Goal: Obtain resource: Download file/media

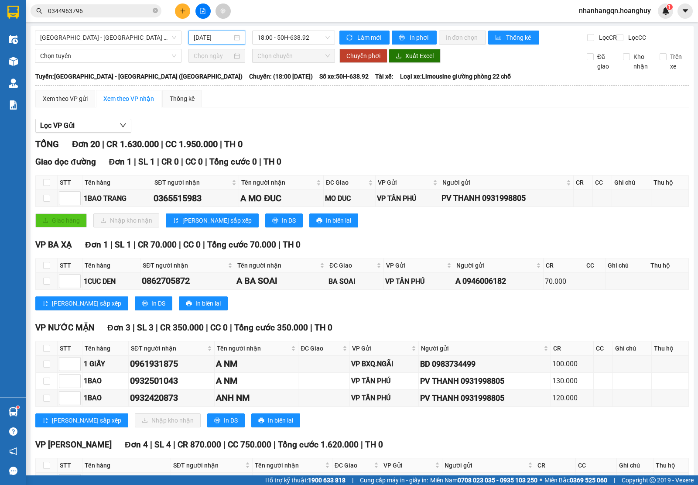
click at [206, 37] on input "[DATE]" at bounding box center [213, 38] width 39 height 10
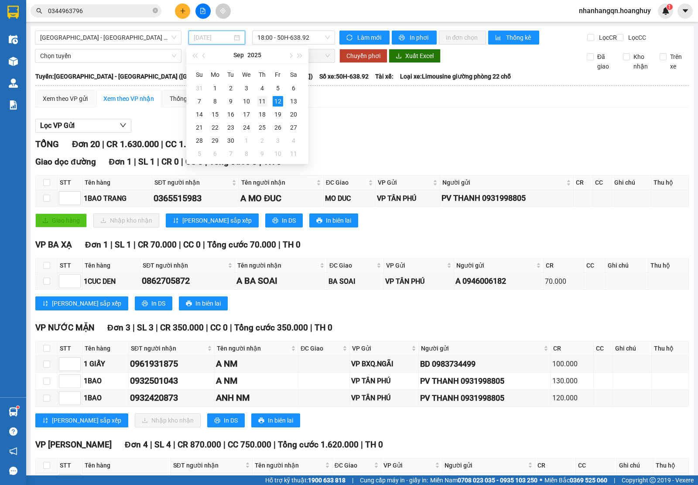
click at [266, 99] on div "11" at bounding box center [262, 101] width 10 height 10
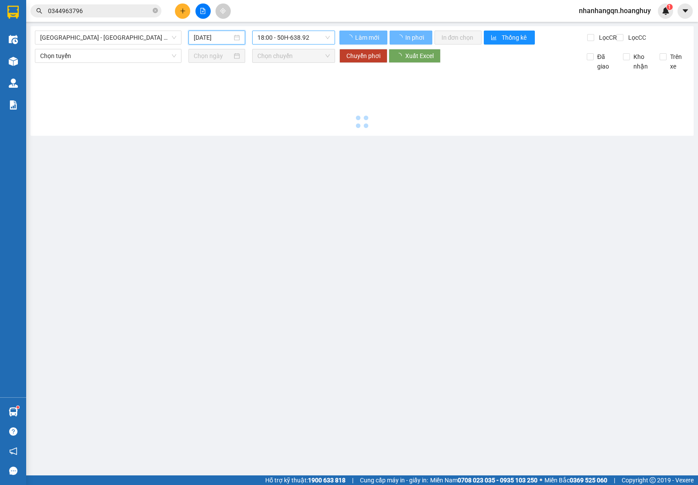
click at [280, 39] on span "18:00 - 50H-638.92" at bounding box center [293, 37] width 72 height 13
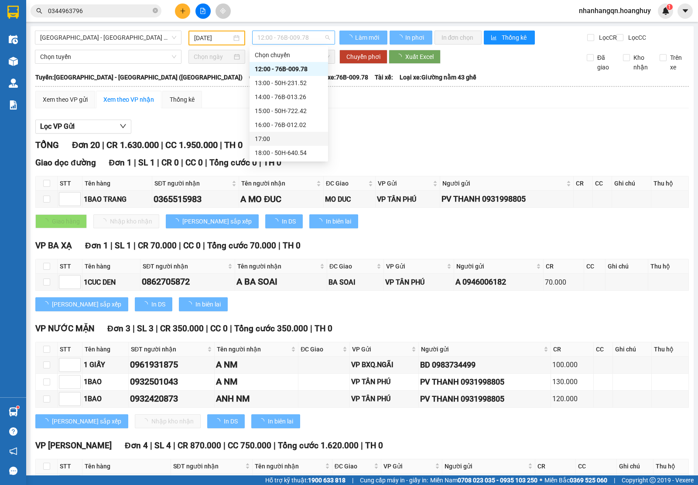
type input "[DATE]"
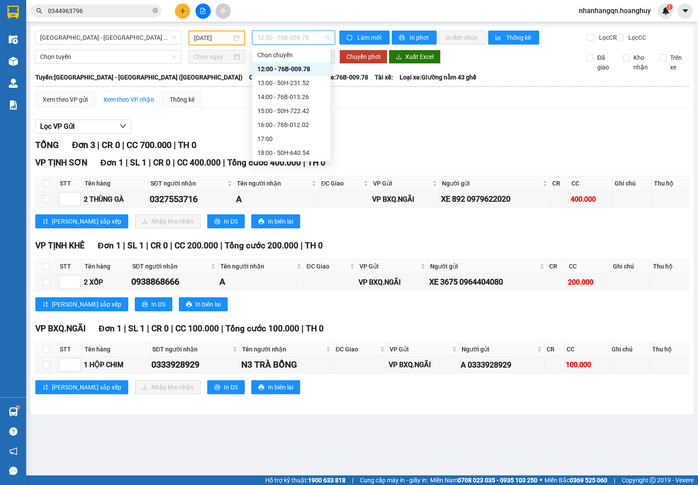
click at [291, 176] on div "20:00 - 51B-279.30" at bounding box center [291, 181] width 68 height 10
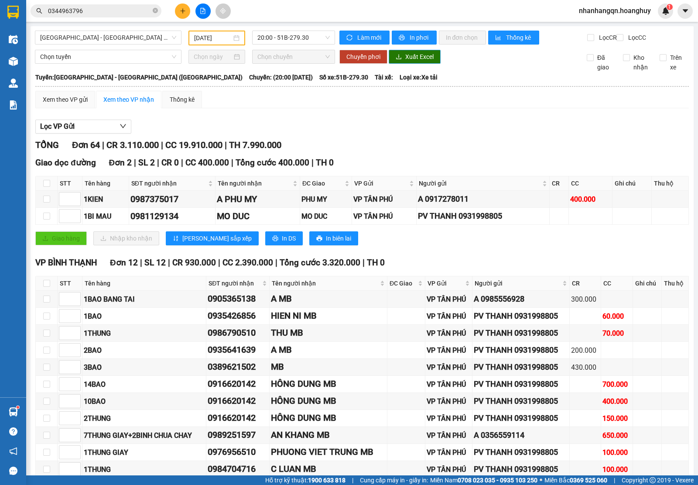
click at [409, 62] on span "Xuất Excel" at bounding box center [419, 57] width 28 height 10
